Goal: Complete application form: Complete application form

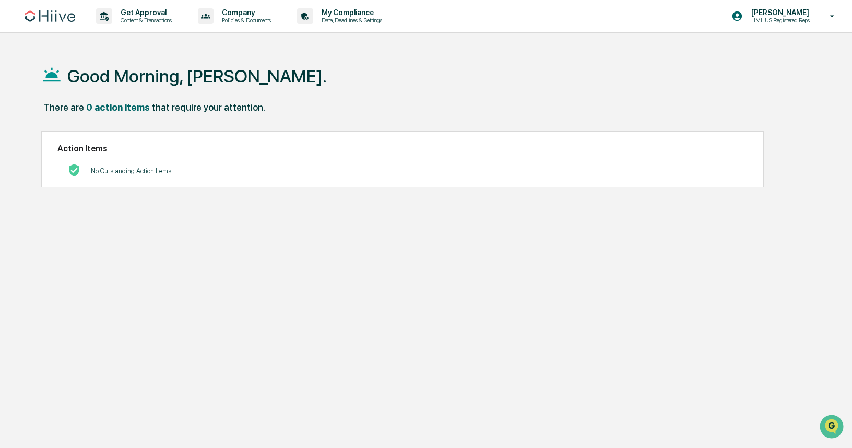
click at [52, 13] on img at bounding box center [50, 15] width 50 height 11
click at [275, 17] on p "Policies & Documents" at bounding box center [244, 20] width 63 height 7
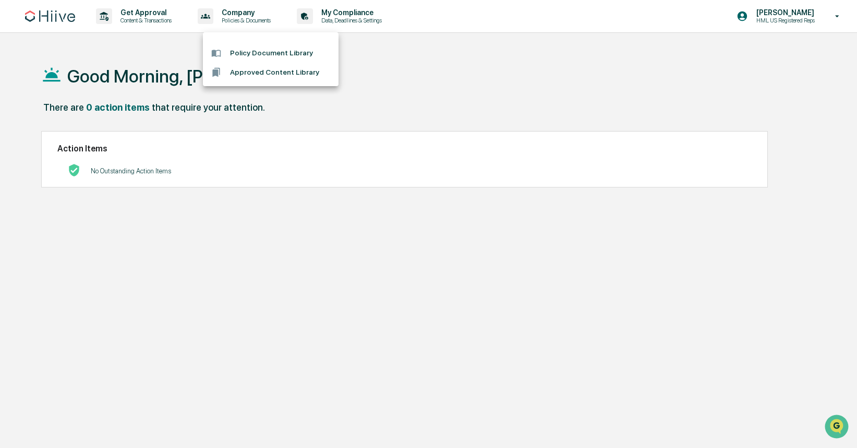
click at [355, 21] on div at bounding box center [428, 224] width 857 height 448
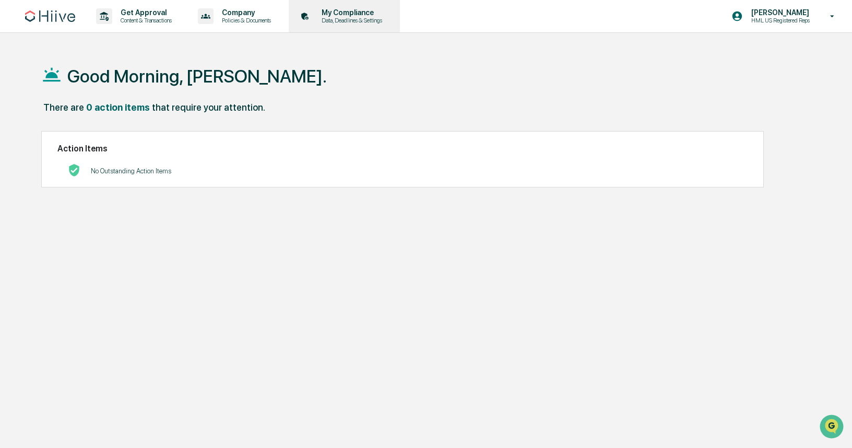
click at [387, 18] on p "Data, Deadlines & Settings" at bounding box center [350, 20] width 74 height 7
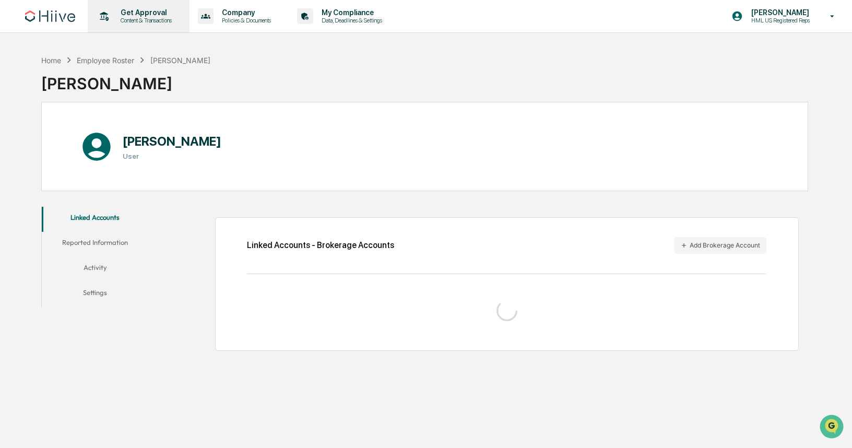
click at [126, 21] on p "Content & Transactions" at bounding box center [144, 20] width 65 height 7
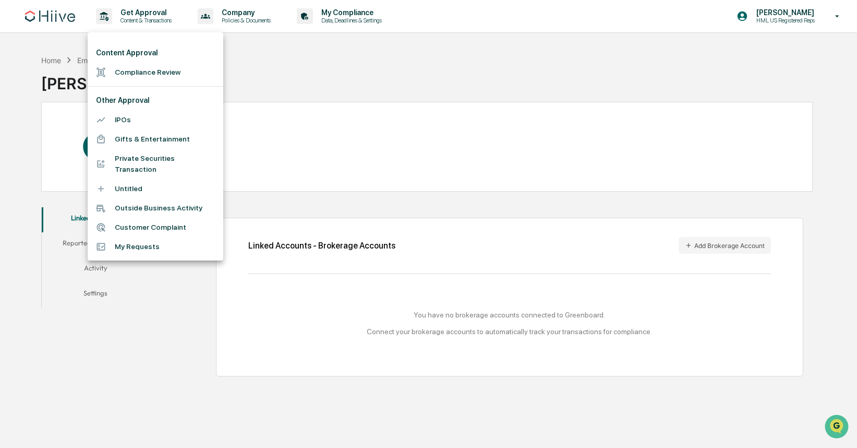
click at [171, 161] on li "Private Securities Transaction" at bounding box center [156, 164] width 136 height 30
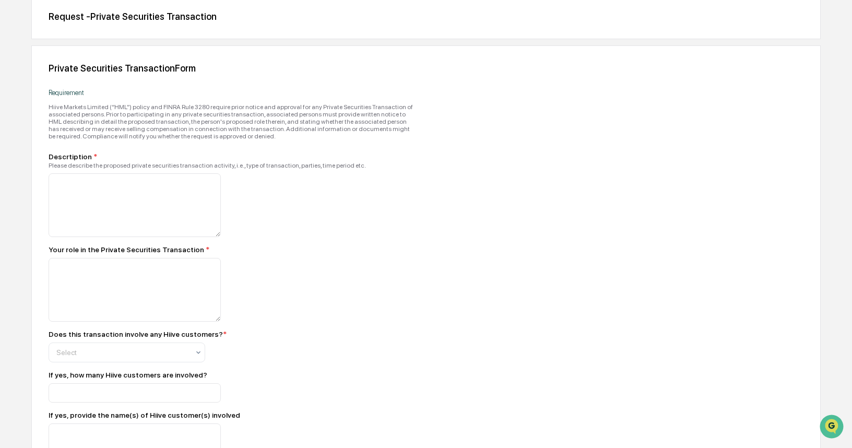
scroll to position [186, 0]
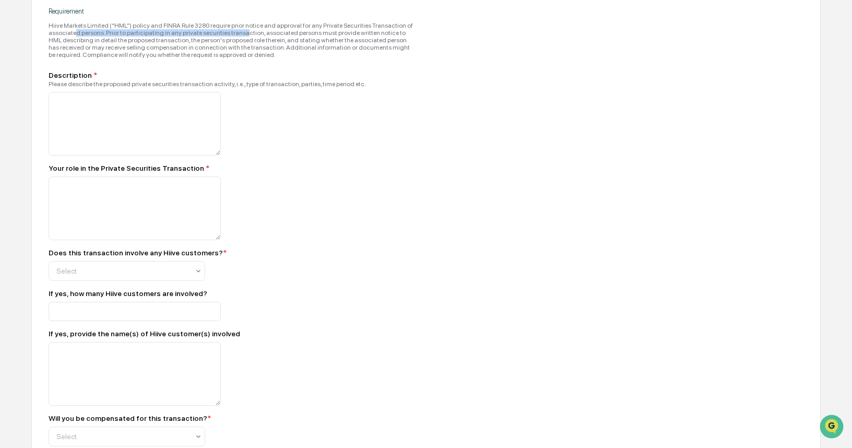
drag, startPoint x: 129, startPoint y: 30, endPoint x: 320, endPoint y: 33, distance: 191.5
click at [313, 34] on div "Hiive Markets Limited (“HML”) policy and FINRA Rule 3280 require prior notice a…" at bounding box center [231, 40] width 365 height 37
drag, startPoint x: 320, startPoint y: 33, endPoint x: 360, endPoint y: 28, distance: 39.5
click at [322, 33] on div "Hiive Markets Limited (“HML”) policy and FINRA Rule 3280 require prior notice a…" at bounding box center [231, 40] width 365 height 37
drag, startPoint x: 339, startPoint y: 27, endPoint x: 219, endPoint y: 27, distance: 120.0
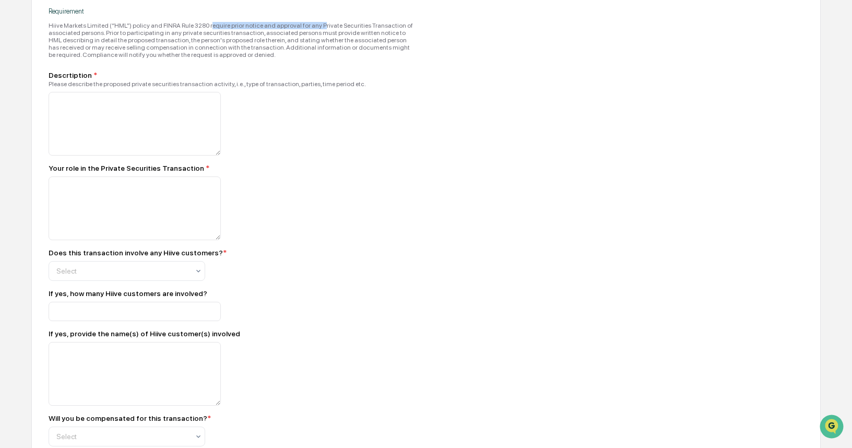
click at [221, 27] on div "Hiive Markets Limited (“HML”) policy and FINRA Rule 3280 require prior notice a…" at bounding box center [231, 40] width 365 height 37
click at [219, 27] on div "Hiive Markets Limited (“HML”) policy and FINRA Rule 3280 require prior notice a…" at bounding box center [231, 40] width 365 height 37
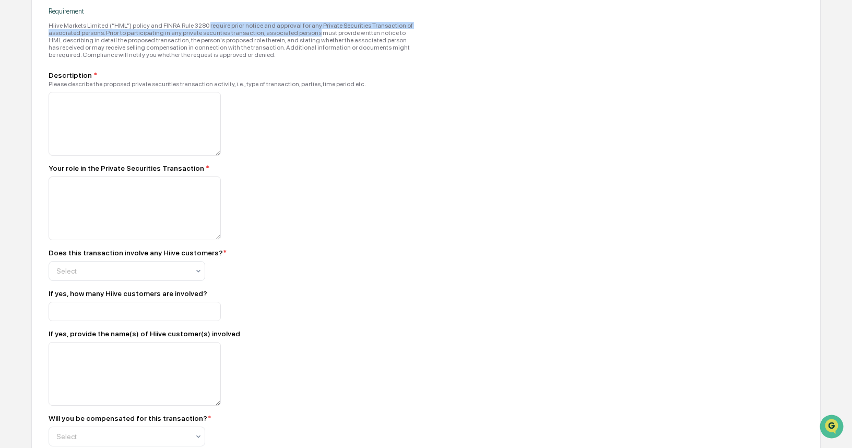
drag, startPoint x: 245, startPoint y: 27, endPoint x: 410, endPoint y: 30, distance: 164.9
click at [410, 30] on div "Hiive Markets Limited (“HML”) policy and FINRA Rule 3280 require prior notice a…" at bounding box center [231, 40] width 365 height 37
drag, startPoint x: 296, startPoint y: 29, endPoint x: 190, endPoint y: 34, distance: 105.5
click at [205, 34] on div "Hiive Markets Limited (“HML”) policy and FINRA Rule 3280 require prior notice a…" at bounding box center [231, 40] width 365 height 37
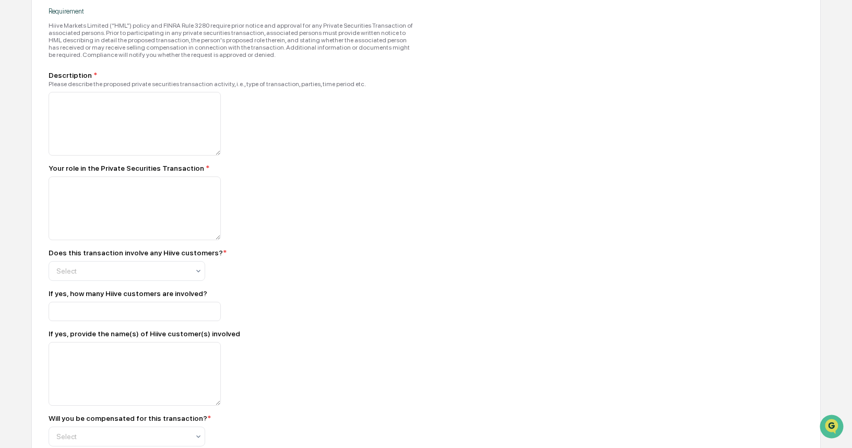
click at [179, 34] on div "Hiive Markets Limited (“HML”) policy and FINRA Rule 3280 require prior notice a…" at bounding box center [231, 40] width 365 height 37
drag, startPoint x: 245, startPoint y: 41, endPoint x: 281, endPoint y: 45, distance: 36.3
click at [280, 45] on div "Hiive Markets Limited (“HML”) policy and FINRA Rule 3280 require prior notice a…" at bounding box center [231, 40] width 365 height 37
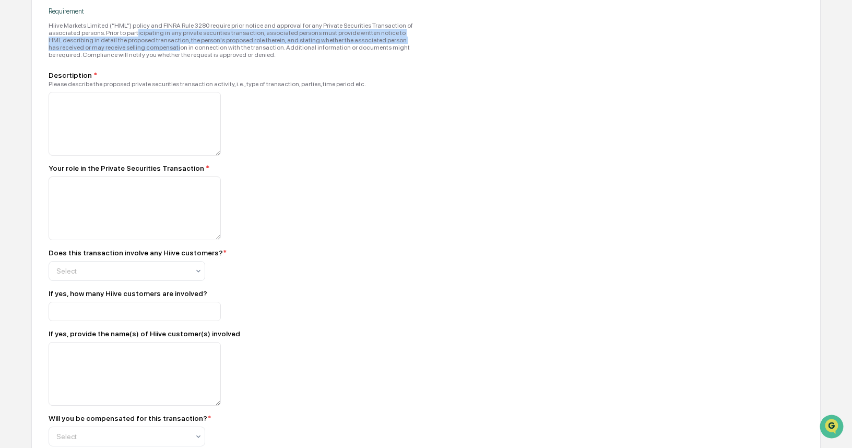
click at [281, 45] on div "Hiive Markets Limited (“HML”) policy and FINRA Rule 3280 require prior notice a…" at bounding box center [231, 40] width 365 height 37
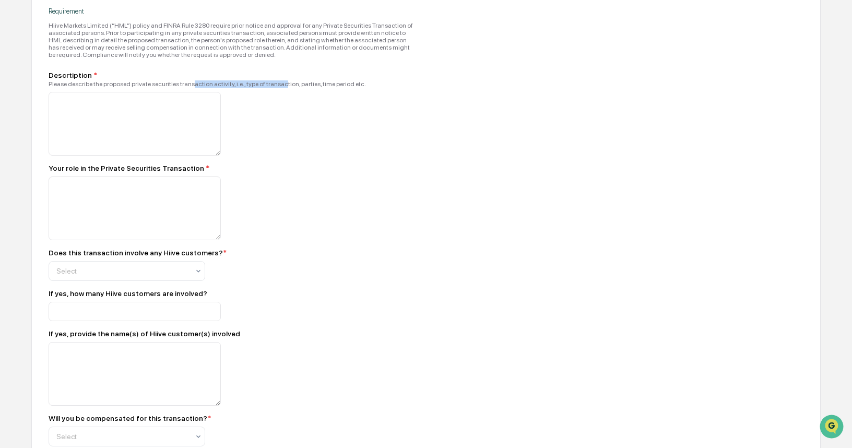
drag, startPoint x: 212, startPoint y: 91, endPoint x: 350, endPoint y: 91, distance: 137.2
click at [342, 88] on div "Please describe the proposed private securities transaction activity, i.e., typ…" at bounding box center [231, 83] width 365 height 7
drag, startPoint x: 356, startPoint y: 91, endPoint x: 374, endPoint y: 91, distance: 17.2
click at [357, 88] on div "Please describe the proposed private securities transaction activity, i.e., typ…" at bounding box center [231, 83] width 365 height 7
drag, startPoint x: 337, startPoint y: 92, endPoint x: 289, endPoint y: 91, distance: 48.5
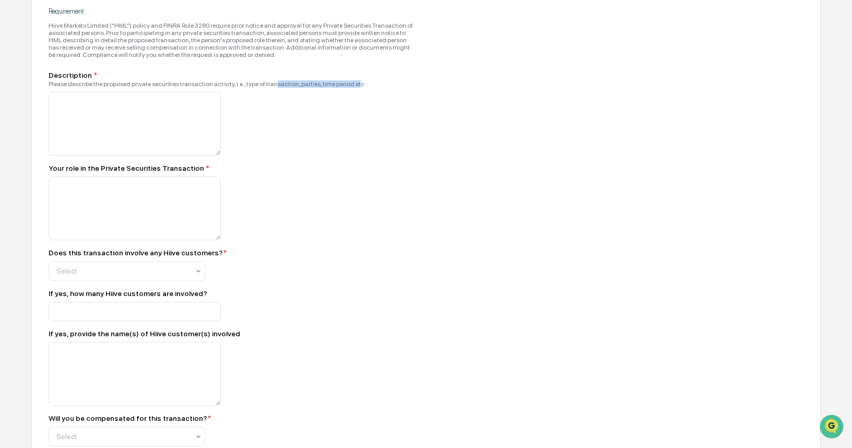
click at [292, 88] on div "Please describe the proposed private securities transaction activity, i.e., typ…" at bounding box center [231, 83] width 365 height 7
drag, startPoint x: 241, startPoint y: 89, endPoint x: 213, endPoint y: 88, distance: 27.7
click at [218, 88] on div "Please describe the proposed private securities transaction activity, i.e., typ…" at bounding box center [231, 83] width 365 height 7
drag, startPoint x: 213, startPoint y: 88, endPoint x: 361, endPoint y: 91, distance: 147.7
click at [346, 88] on div "Please describe the proposed private securities transaction activity, i.e., typ…" at bounding box center [231, 83] width 365 height 7
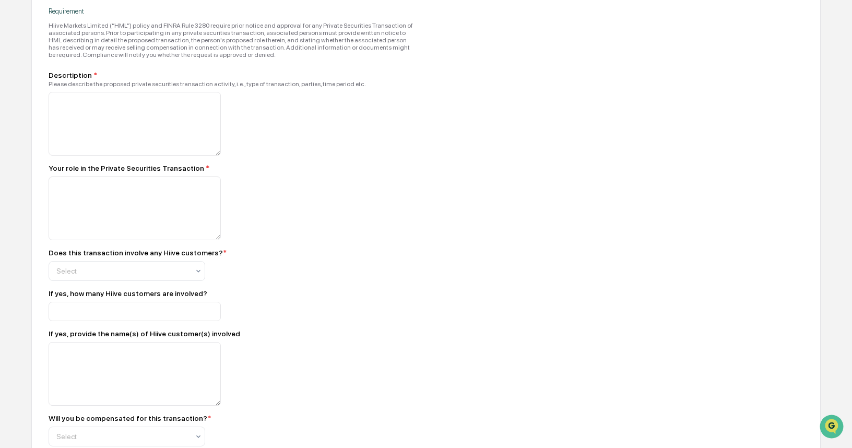
click at [361, 88] on div "Please describe the proposed private securities transaction activity, i.e., typ…" at bounding box center [231, 83] width 365 height 7
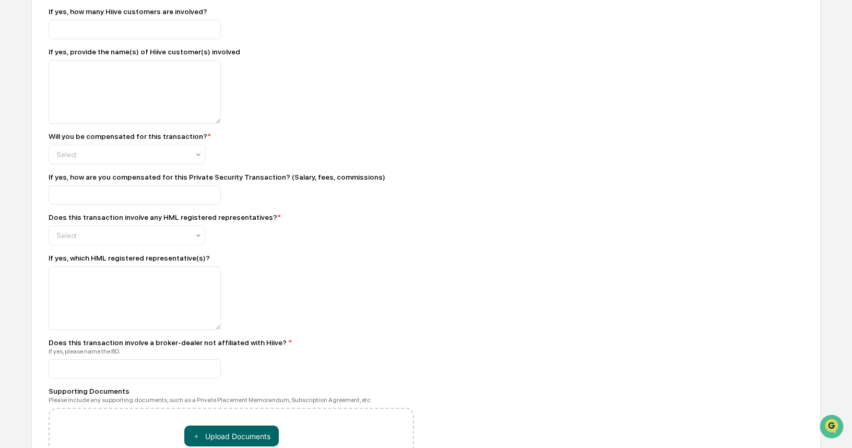
scroll to position [597, 0]
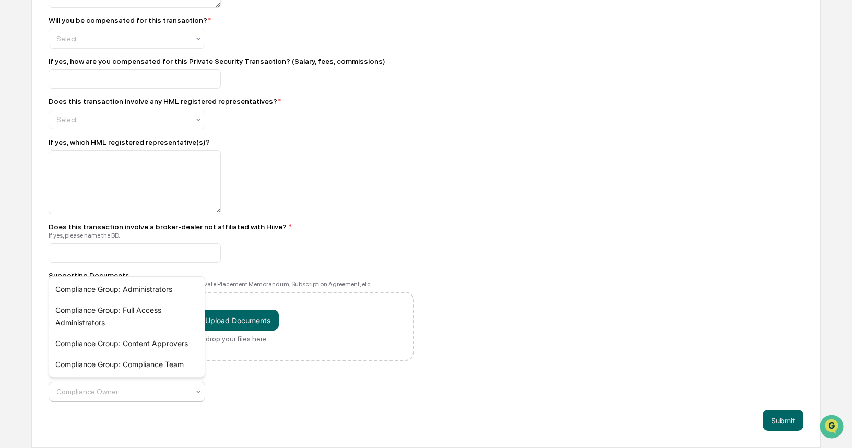
click at [202, 392] on icon at bounding box center [198, 391] width 8 height 8
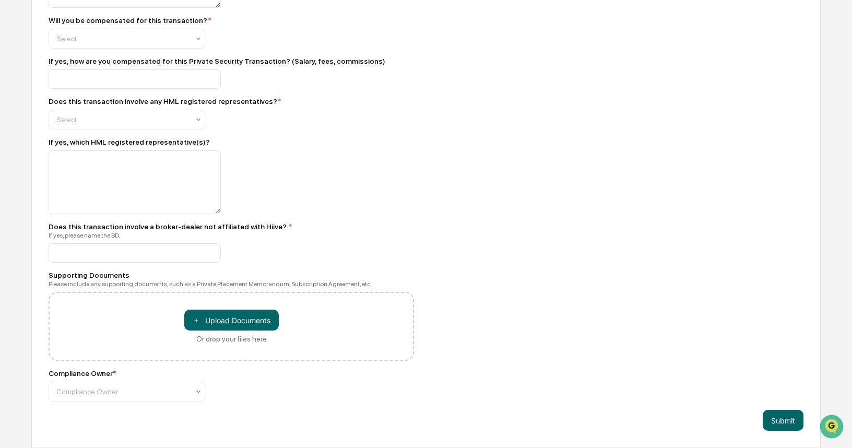
click at [238, 406] on div "Private Securities Transaction Form Requirement Hiive Markets Limited (“HML”) p…" at bounding box center [425, 6] width 789 height 881
click at [194, 403] on div "Private Securities Transaction Form Requirement Hiive Markets Limited (“HML”) p…" at bounding box center [425, 6] width 789 height 881
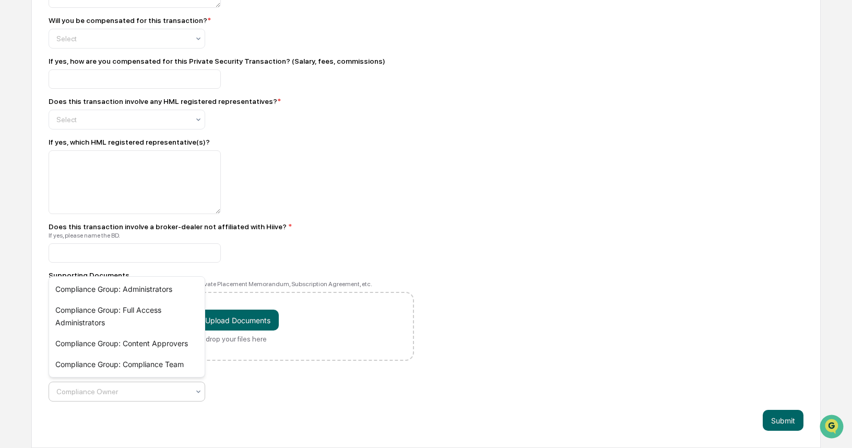
click at [196, 394] on icon at bounding box center [198, 391] width 8 height 8
click at [298, 392] on div "Compliance Owner * Compliance Group: Administrators, 1 of 4. 4 results availabl…" at bounding box center [231, 385] width 365 height 32
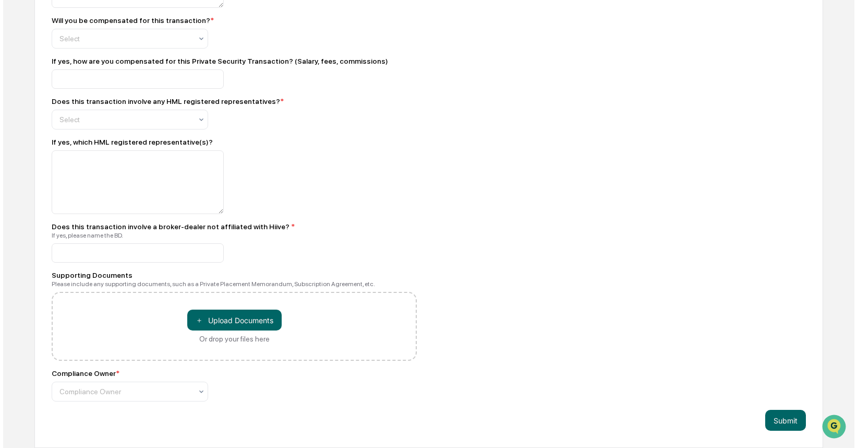
scroll to position [0, 0]
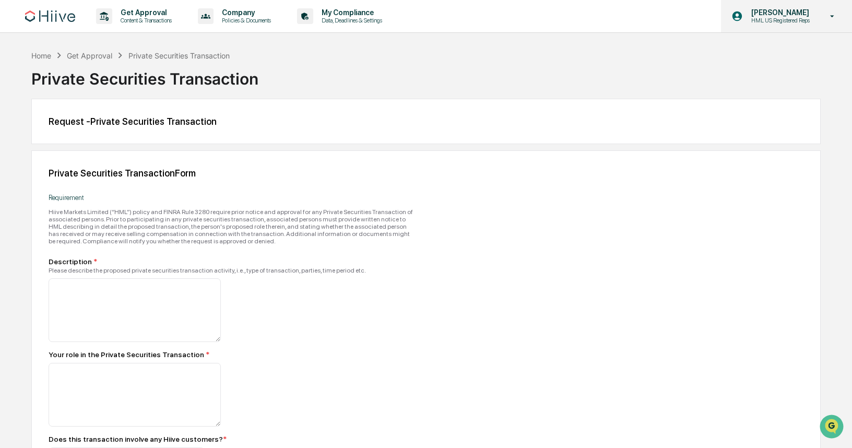
drag, startPoint x: 802, startPoint y: 19, endPoint x: 815, endPoint y: 35, distance: 20.8
click at [802, 20] on p "HML US Registered Reps" at bounding box center [779, 20] width 72 height 7
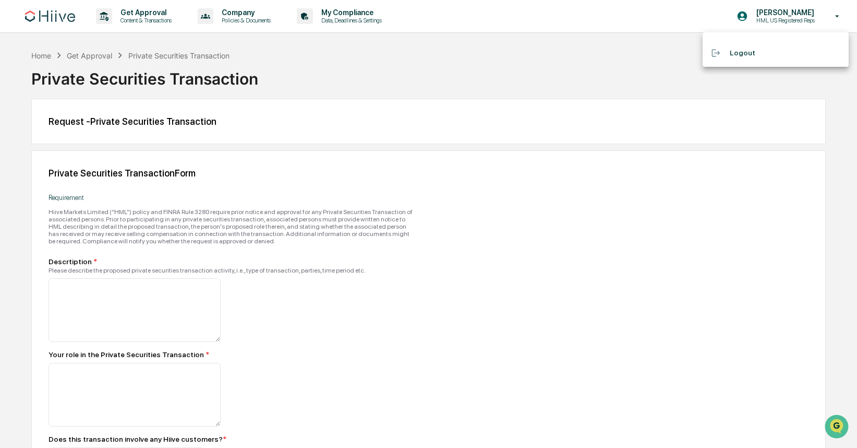
click at [743, 54] on li "Logout" at bounding box center [776, 52] width 146 height 19
